Goal: Task Accomplishment & Management: Complete application form

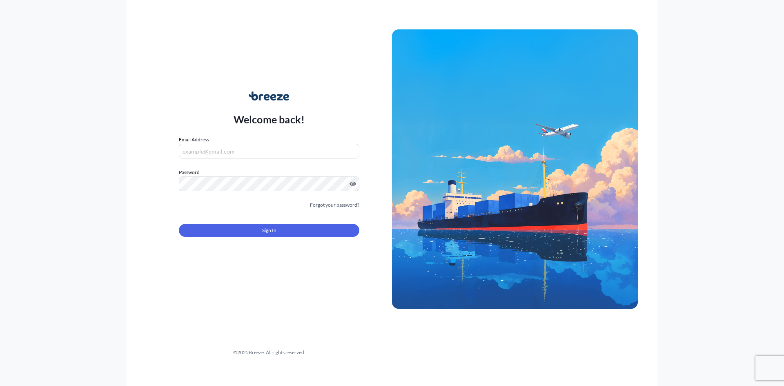
type input "[PERSON_NAME][EMAIL_ADDRESS][DOMAIN_NAME]"
click at [240, 228] on button "Sign In" at bounding box center [269, 230] width 180 height 13
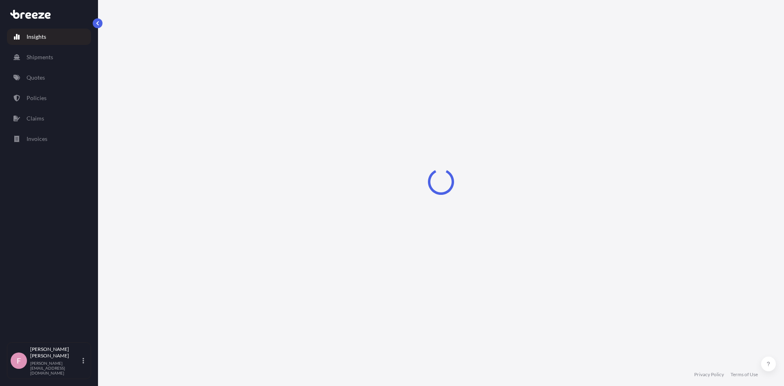
select select "2025"
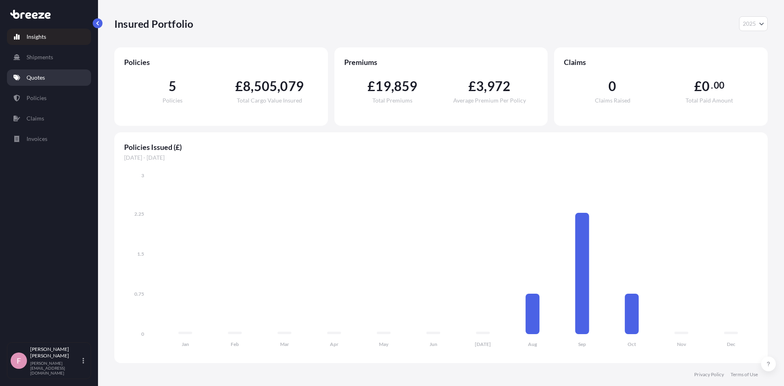
click at [40, 78] on p "Quotes" at bounding box center [36, 77] width 18 height 8
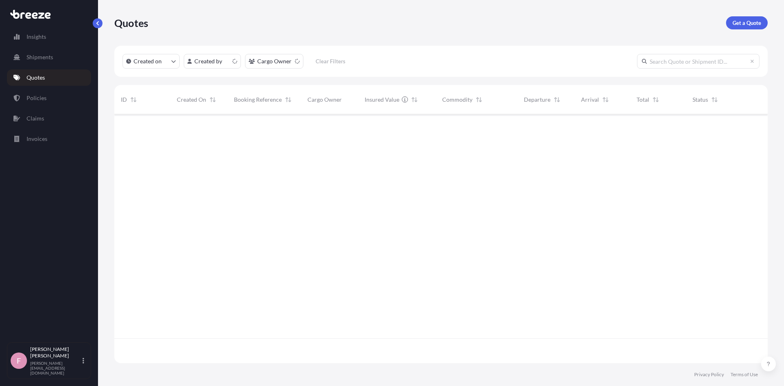
scroll to position [247, 647]
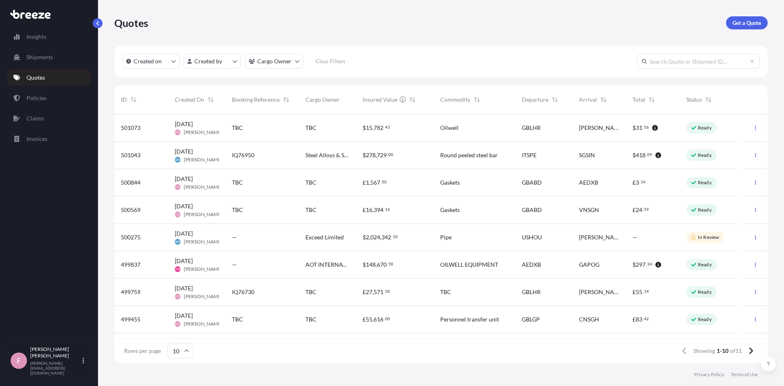
click at [639, 185] on span "£ 3 . 14" at bounding box center [638, 183] width 13 height 6
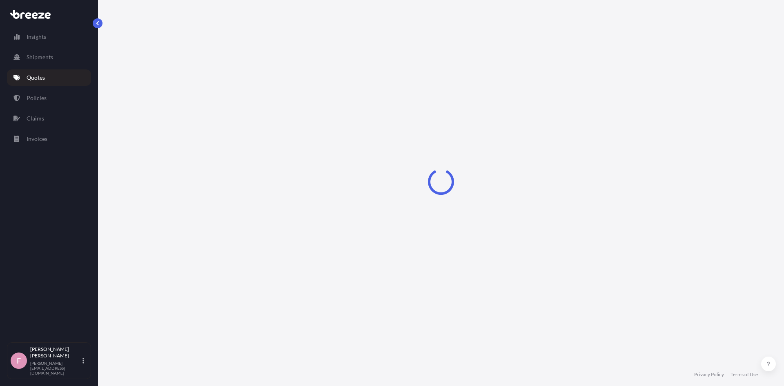
select select "Road"
select select "Air"
select select "Road"
select select "1"
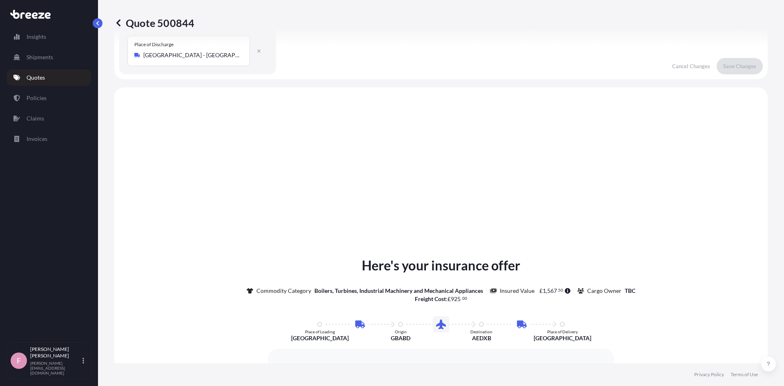
scroll to position [327, 0]
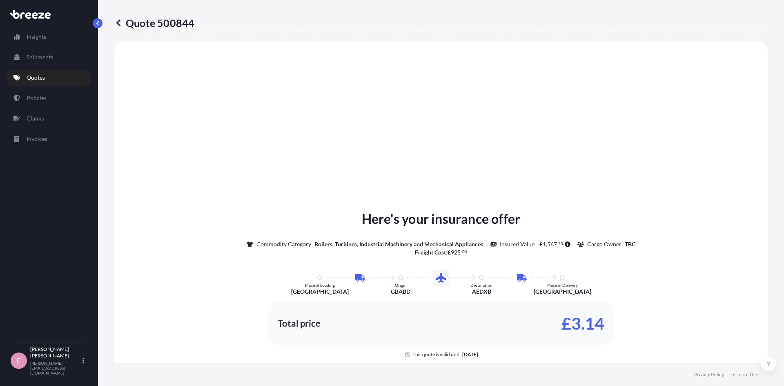
click at [30, 76] on p "Quotes" at bounding box center [36, 77] width 18 height 8
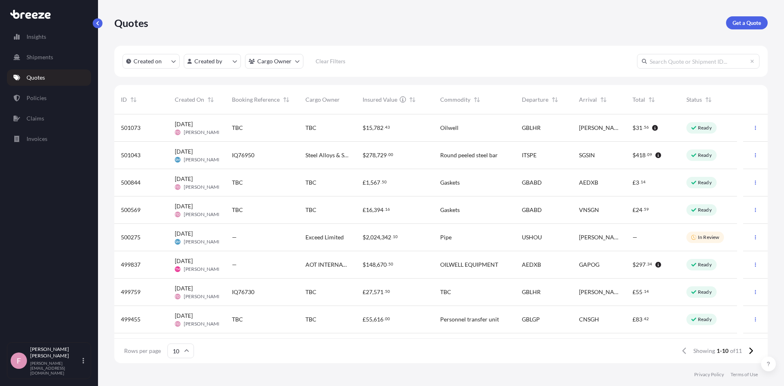
click at [336, 209] on div "TBC" at bounding box center [327, 210] width 44 height 8
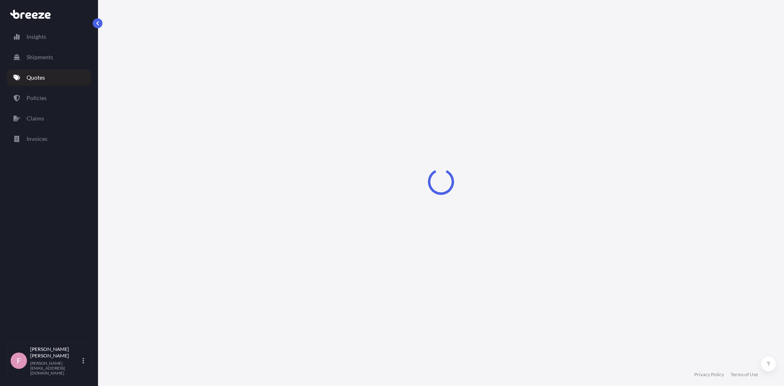
select select "Road"
select select "Air"
select select "Road"
select select "1"
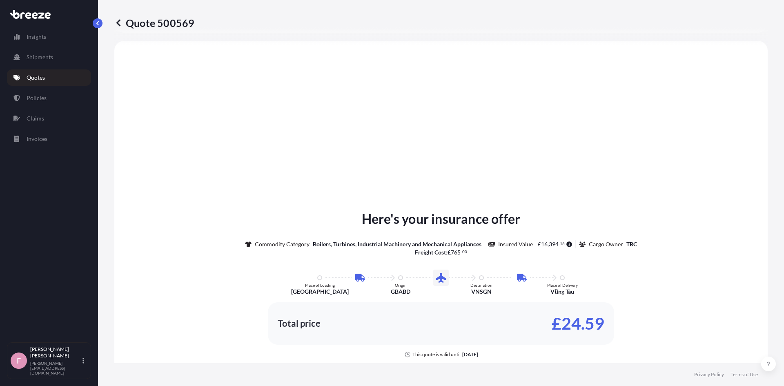
scroll to position [463, 0]
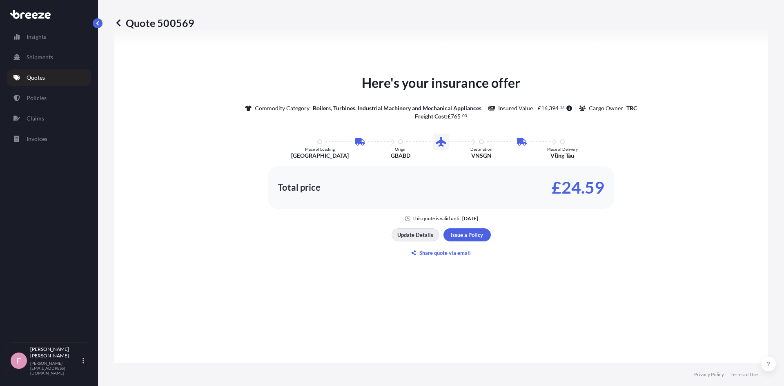
click at [424, 233] on p "Update Details" at bounding box center [415, 235] width 36 height 8
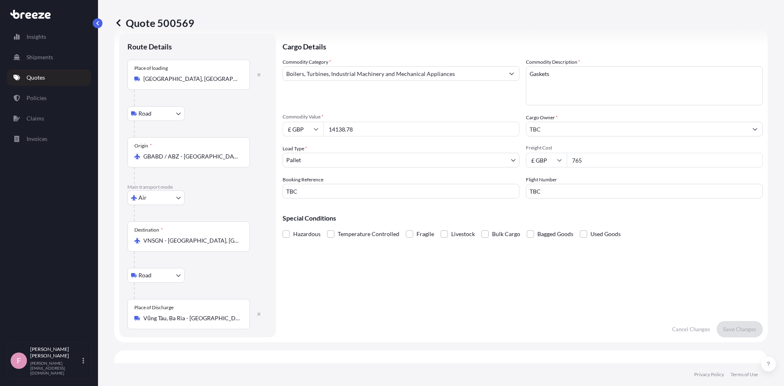
scroll to position [13, 0]
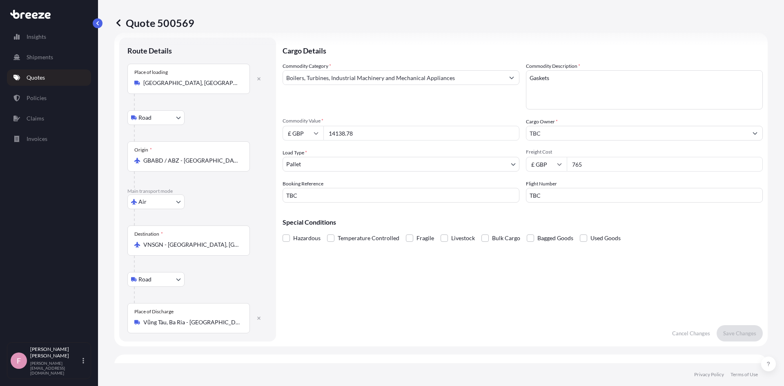
drag, startPoint x: 374, startPoint y: 130, endPoint x: 260, endPoint y: 120, distance: 114.7
click at [260, 120] on form "Route Details Place of loading [GEOGRAPHIC_DATA], [GEOGRAPHIC_DATA] Road Road R…" at bounding box center [440, 190] width 653 height 314
drag, startPoint x: 344, startPoint y: 134, endPoint x: 376, endPoint y: 136, distance: 31.9
click at [344, 134] on input "14138.78" at bounding box center [421, 133] width 196 height 15
click at [534, 87] on textarea "Gaskets" at bounding box center [644, 89] width 237 height 39
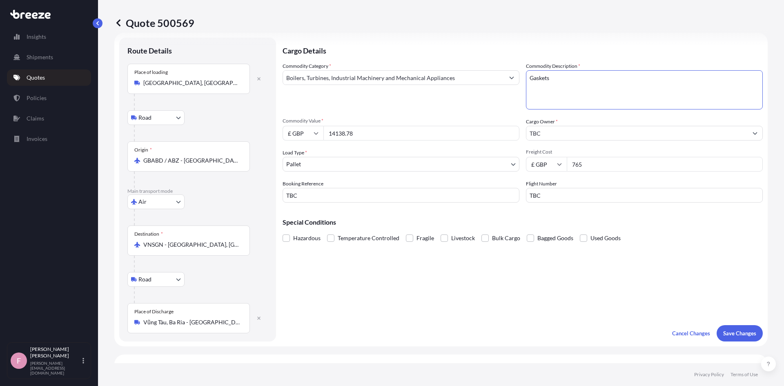
click at [345, 133] on input "14138.78" at bounding box center [421, 133] width 196 height 15
type input "14130.78"
click at [550, 130] on input "TBC" at bounding box center [636, 133] width 221 height 15
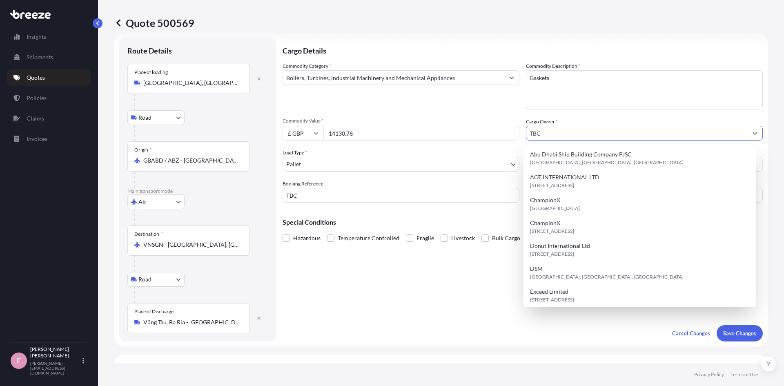
drag, startPoint x: 545, startPoint y: 132, endPoint x: 514, endPoint y: 133, distance: 30.2
click at [514, 133] on div "Commodity Category * Boilers, Turbines, Industrial Machinery and Mechanical App…" at bounding box center [522, 132] width 480 height 140
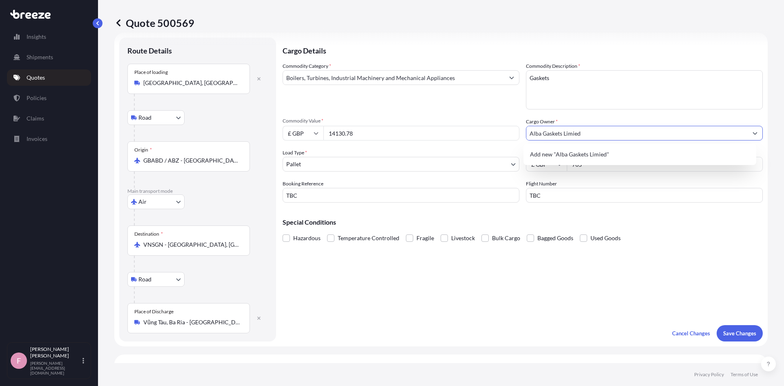
type input "Alba Gaskets Limied"
drag, startPoint x: 571, startPoint y: 134, endPoint x: 675, endPoint y: 132, distance: 104.1
click at [572, 133] on input "Alba Gaskets Limied" at bounding box center [636, 133] width 221 height 15
click at [629, 134] on input "Alba Gaskets Limied" at bounding box center [636, 133] width 221 height 15
drag, startPoint x: 595, startPoint y: 135, endPoint x: 570, endPoint y: 137, distance: 25.4
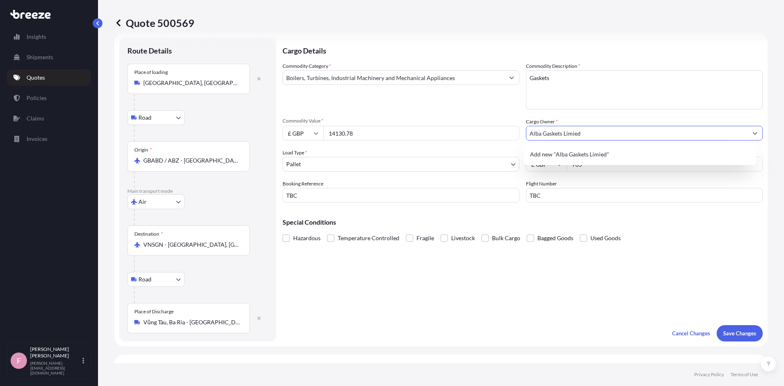
click at [570, 137] on input "Alba Gaskets Limied" at bounding box center [636, 133] width 221 height 15
type input "Alba Gaskets Limited"
type input "IE107325"
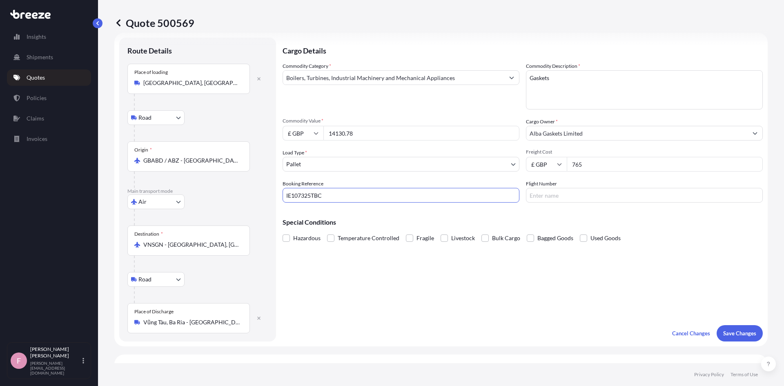
click at [576, 194] on input "Flight Number" at bounding box center [644, 195] width 237 height 15
click at [388, 196] on input "IE107325TBC" at bounding box center [400, 195] width 237 height 15
type input "IE107325"
type input "LH8020"
click at [736, 329] on button "Save Changes" at bounding box center [739, 333] width 46 height 16
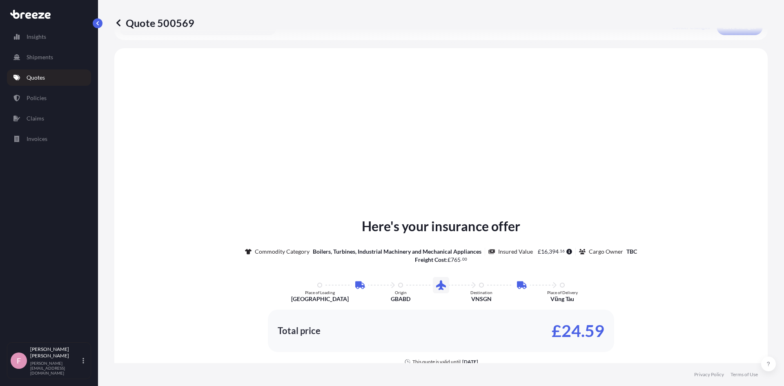
scroll to position [327, 0]
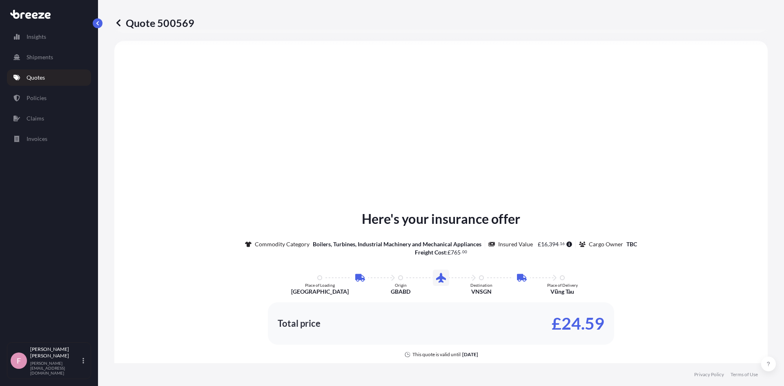
select select "Road"
select select "Air"
select select "Road"
select select "1"
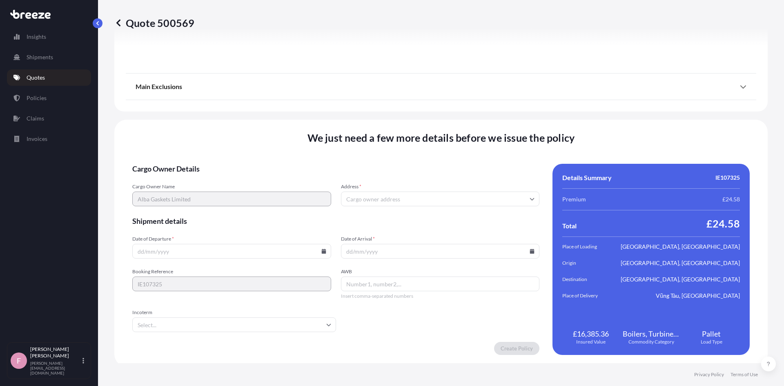
scroll to position [1072, 0]
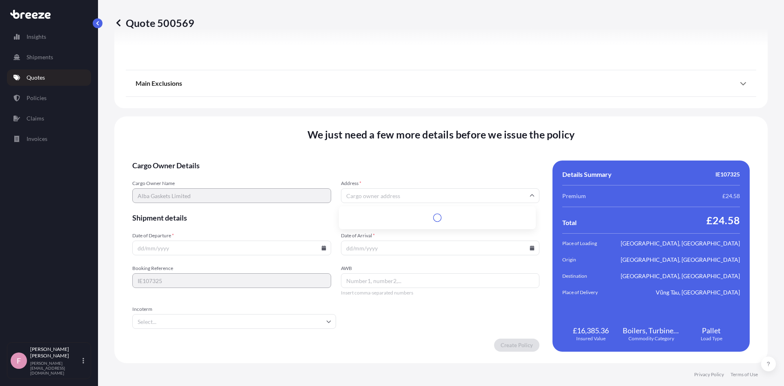
click at [424, 196] on input "Address *" at bounding box center [440, 195] width 199 height 15
click at [378, 193] on input "Address *" at bounding box center [440, 195] width 199 height 15
type input "b"
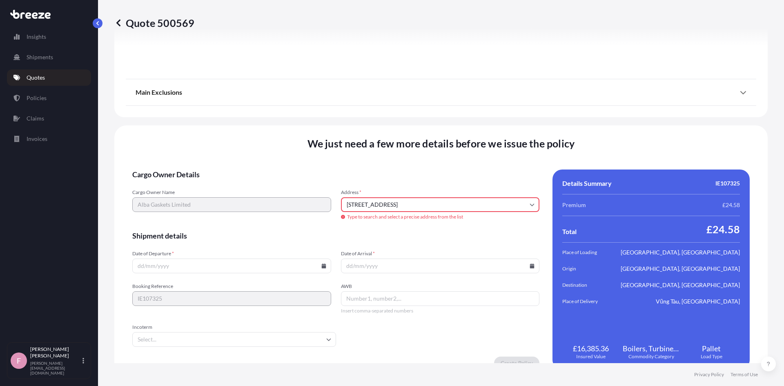
click at [472, 204] on input "[STREET_ADDRESS]" at bounding box center [440, 204] width 199 height 15
click at [459, 234] on div "Please type and select an option" at bounding box center [437, 231] width 190 height 8
click at [275, 221] on form "Cargo Owner Details Cargo Owner Name Alba Gaskets Limited Address * [STREET_ADD…" at bounding box center [335, 269] width 407 height 200
click at [458, 202] on input "[STREET_ADDRESS]" at bounding box center [440, 204] width 199 height 15
click at [324, 200] on div "Cargo Owner Name Alba Gaskets Limited Address * [STREET_ADDRESS] Type to search…" at bounding box center [335, 205] width 407 height 32
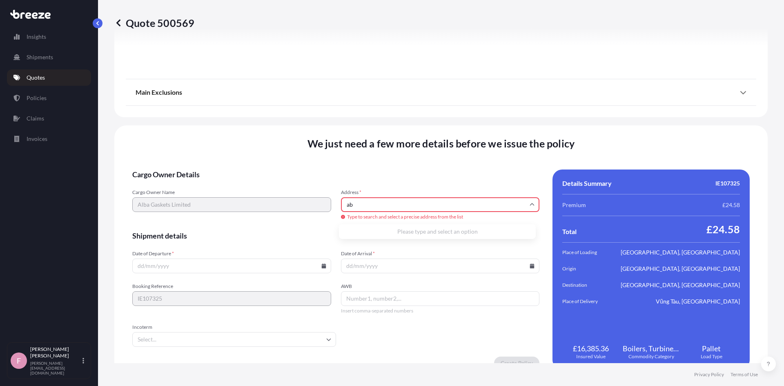
type input "a"
click at [420, 238] on li "[PERSON_NAME][STREET_ADDRESS]" at bounding box center [437, 235] width 190 height 16
type input "[PERSON_NAME][STREET_ADDRESS]"
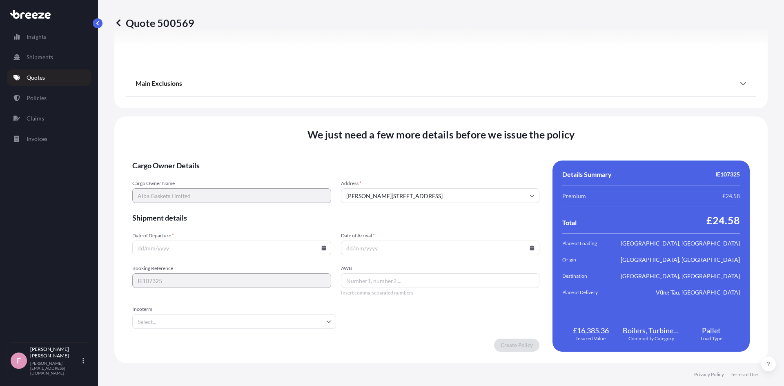
click at [137, 246] on input "Date of Departure *" at bounding box center [231, 247] width 199 height 15
type input "[DATE]"
click at [386, 280] on input "AWB" at bounding box center [440, 280] width 199 height 15
click at [349, 249] on input "[DATE]" at bounding box center [440, 247] width 199 height 15
type input "[DATE]"
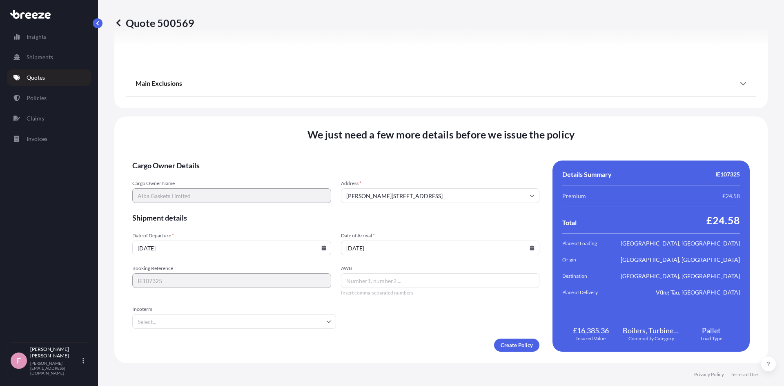
click at [415, 282] on input "AWB" at bounding box center [440, 280] width 199 height 15
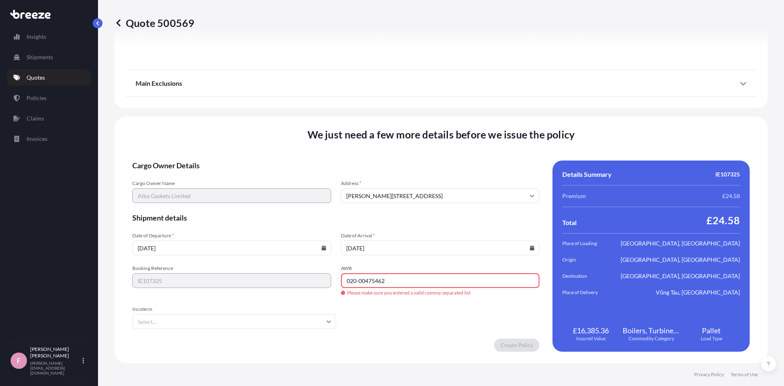
type input "020-00475462"
type input "dap"
click at [236, 345] on li "DAP" at bounding box center [233, 343] width 195 height 16
click at [357, 281] on input "020-00475462" at bounding box center [440, 280] width 199 height 15
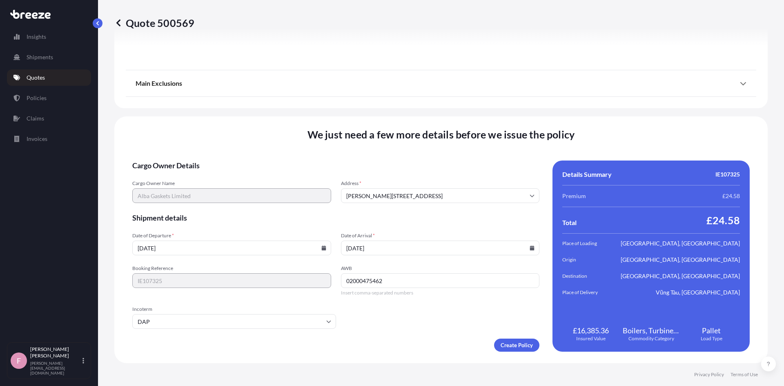
type input "02000475462"
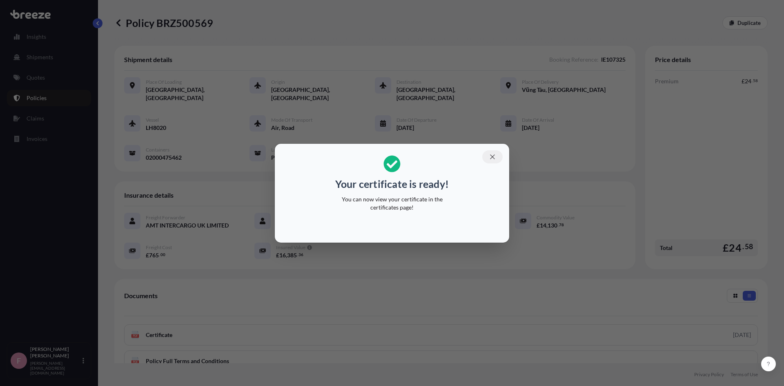
click at [492, 153] on icon "button" at bounding box center [492, 156] width 7 height 7
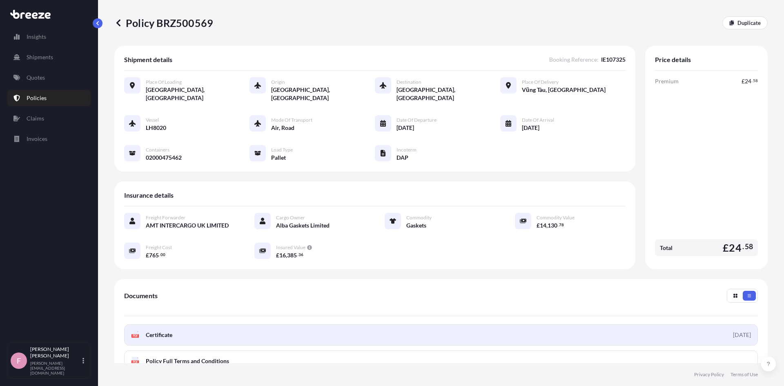
click at [202, 328] on link "PDF Certificate [DATE]" at bounding box center [441, 334] width 634 height 21
